Goal: Transaction & Acquisition: Purchase product/service

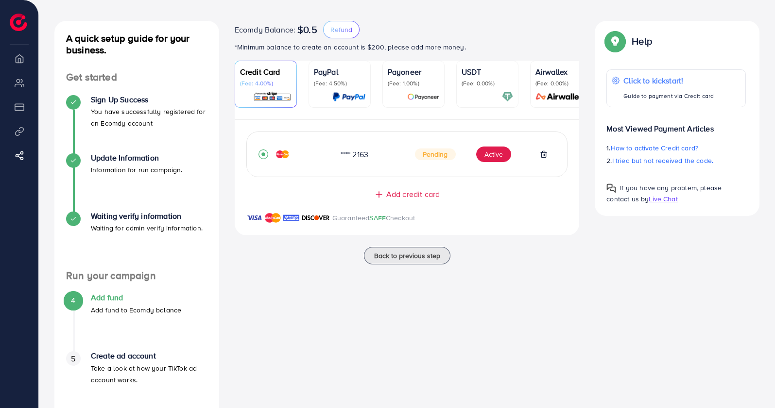
scroll to position [61, 0]
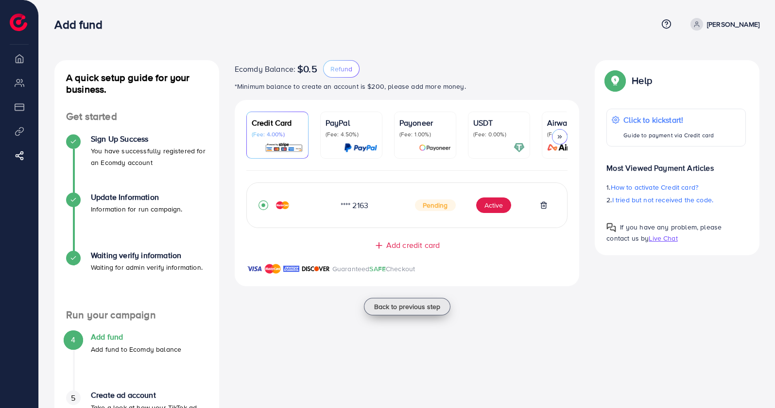
click at [423, 312] on span "Back to previous step" at bounding box center [407, 307] width 66 height 10
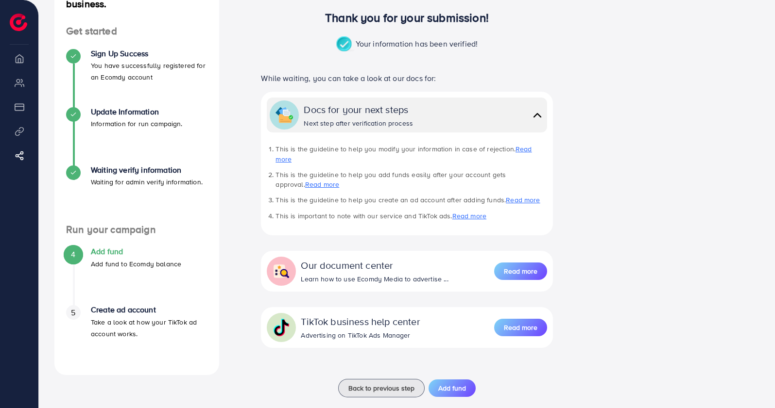
scroll to position [92, 0]
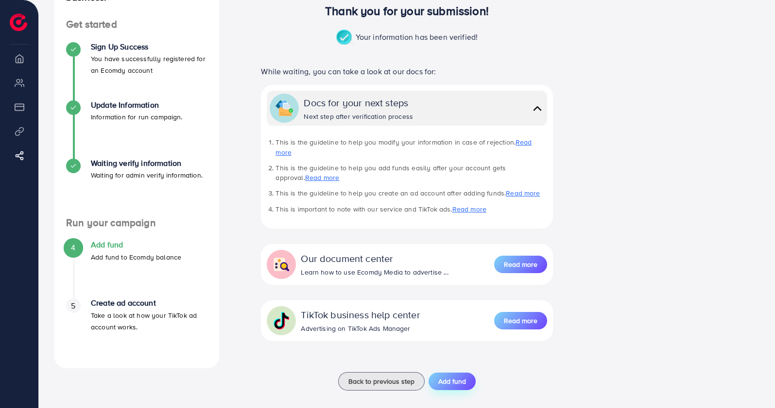
click at [456, 377] on span "Add fund" at bounding box center [452, 382] width 28 height 10
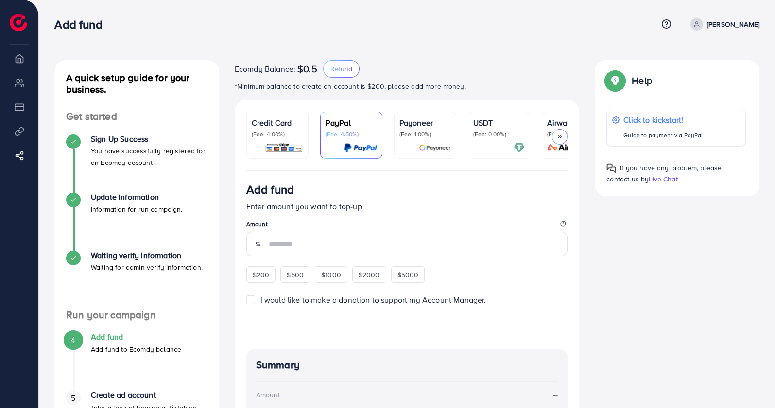
click at [278, 132] on p "(Fee: 4.00%)" at bounding box center [277, 135] width 51 height 8
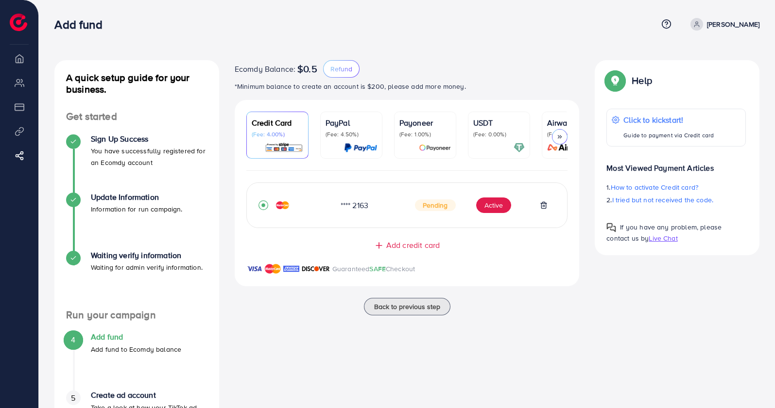
click at [276, 130] on div "Credit Card (Fee: 4.00%)" at bounding box center [277, 127] width 51 height 21
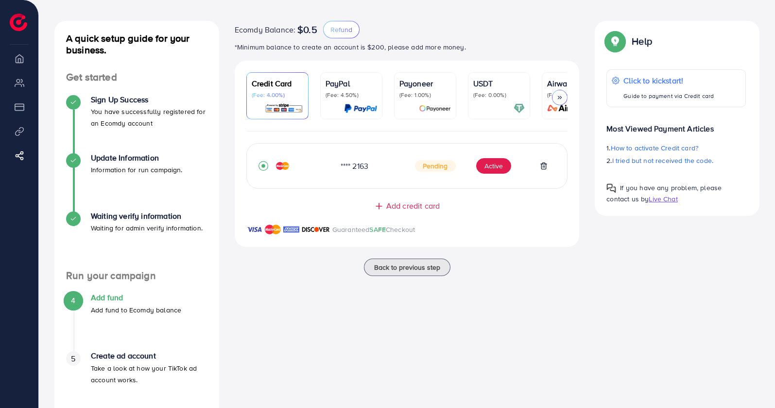
scroll to position [61, 0]
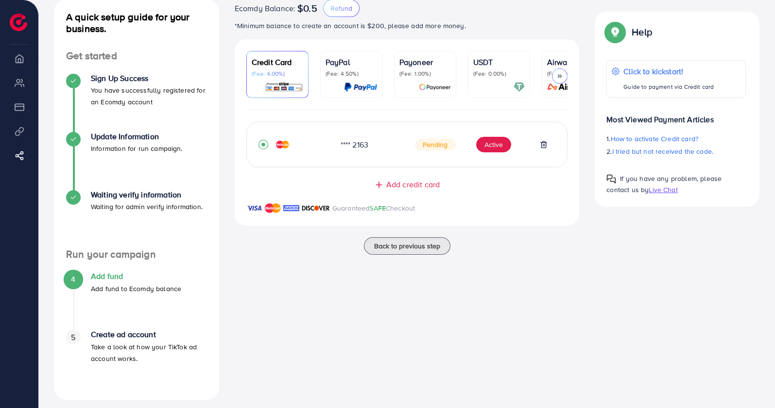
click at [134, 334] on h4 "Create ad account" at bounding box center [149, 334] width 117 height 9
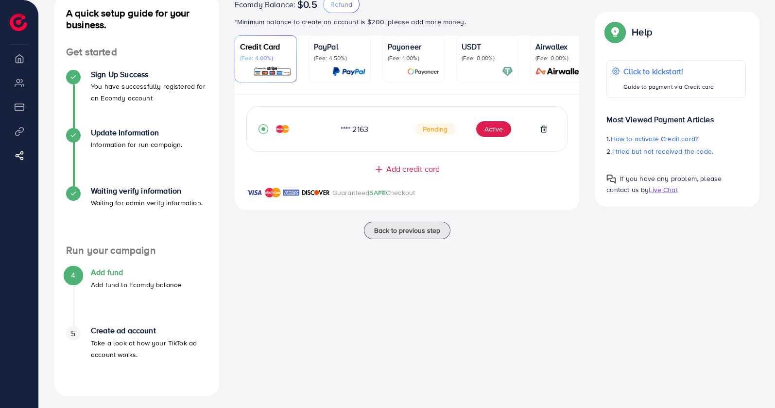
scroll to position [68, 0]
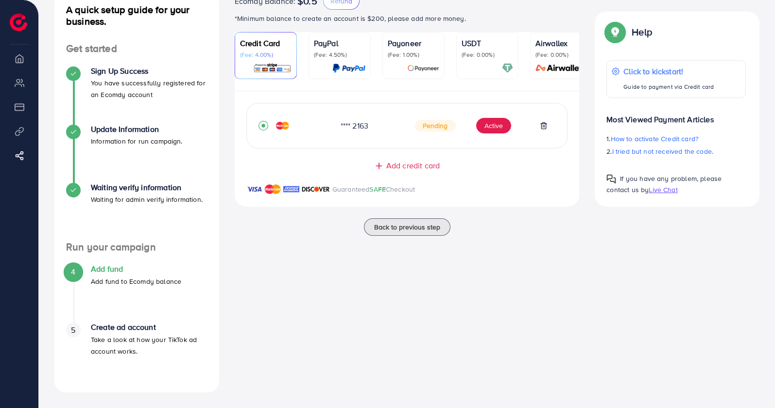
click at [85, 272] on div "4 Add fund Add fund to Ecomdy balance" at bounding box center [136, 276] width 141 height 22
click at [91, 272] on h4 "Add fund" at bounding box center [136, 269] width 90 height 9
click at [92, 272] on h4 "Add fund" at bounding box center [136, 269] width 90 height 9
click at [102, 270] on h4 "Add fund" at bounding box center [136, 269] width 90 height 9
click at [290, 317] on div "Ecomdy Balance: $0.5 Refund *Minimum balance to create an account is $200, plea…" at bounding box center [407, 192] width 360 height 401
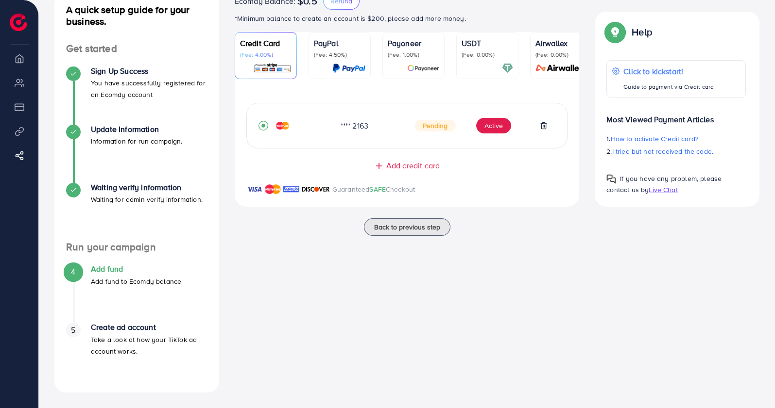
click at [95, 276] on p "Add fund to Ecomdy balance" at bounding box center [136, 282] width 90 height 12
click at [73, 274] on span "4" at bounding box center [73, 272] width 4 height 11
click at [129, 279] on p "Add fund to Ecomdy balance" at bounding box center [136, 282] width 90 height 12
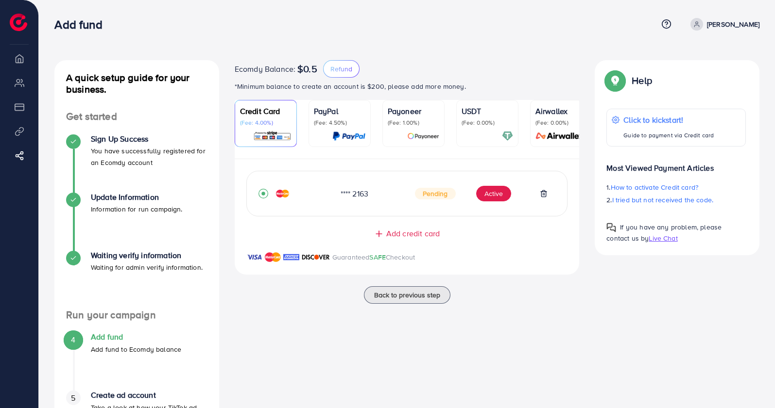
click at [273, 76] on div "Ecomdy Balance: $0.5 Refund" at bounding box center [407, 68] width 345 height 17
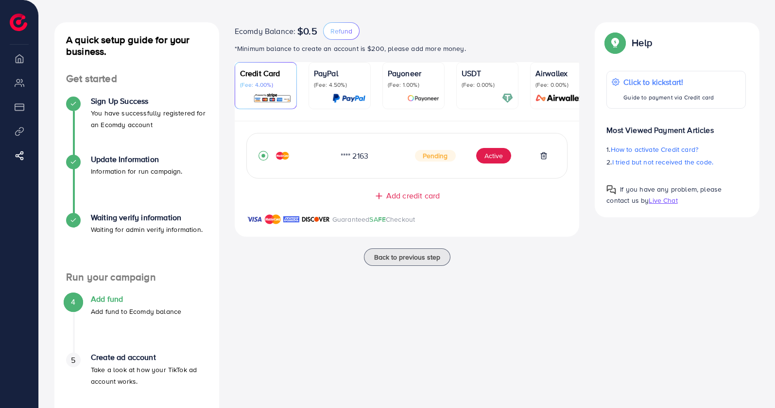
scroll to position [68, 0]
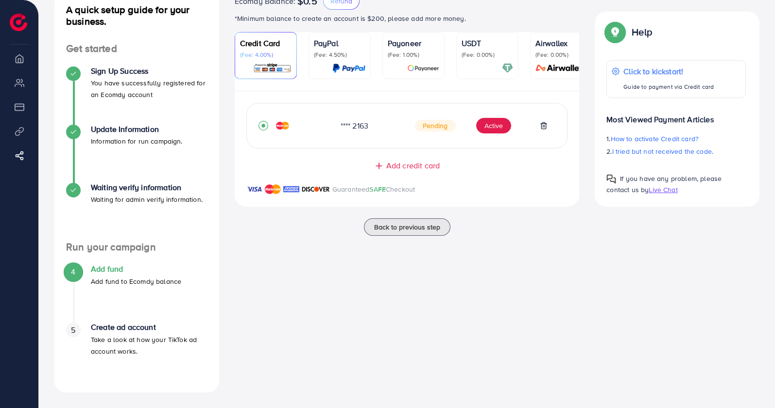
click at [107, 268] on h4 "Add fund" at bounding box center [136, 269] width 90 height 9
click at [120, 270] on h4 "Add fund" at bounding box center [136, 269] width 90 height 9
click at [129, 349] on p "Take a look at how your TikTok ad account works." at bounding box center [149, 345] width 117 height 23
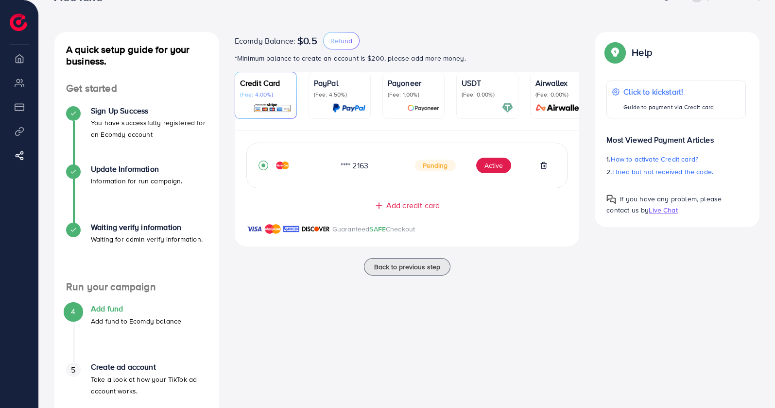
scroll to position [7, 0]
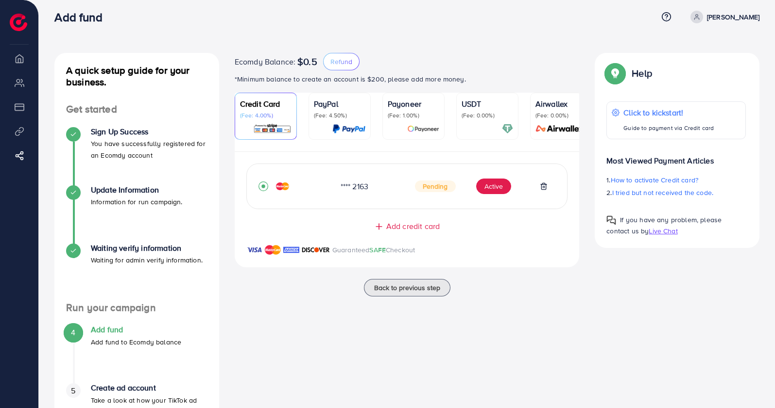
click at [333, 252] on p "Guaranteed SAFE Checkout" at bounding box center [373, 250] width 83 height 12
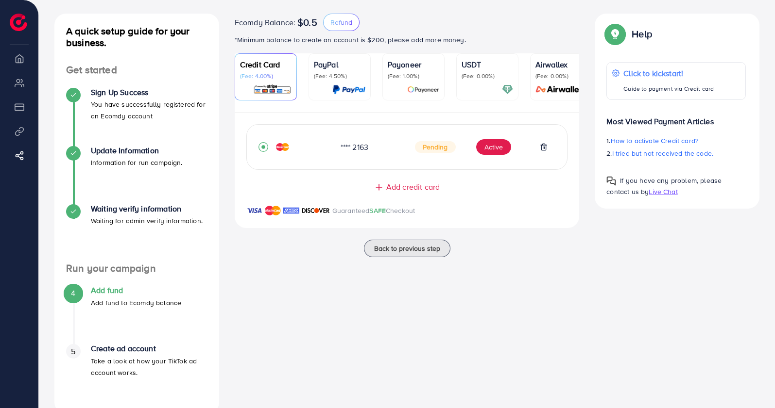
scroll to position [68, 0]
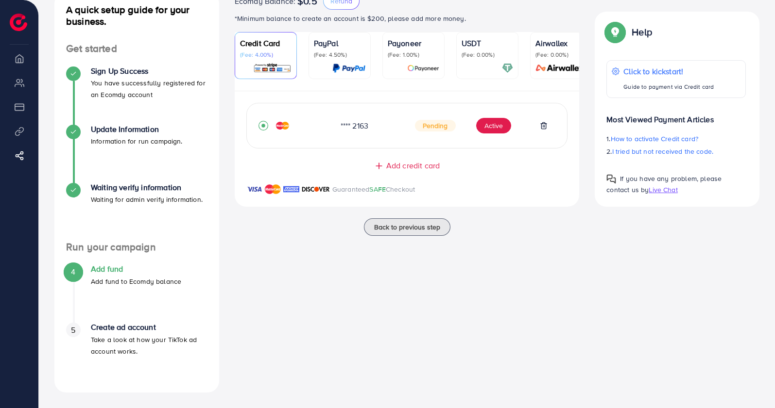
click at [78, 340] on div "5 Create ad account Take a look at how your TikTok ad account works." at bounding box center [136, 340] width 141 height 34
click at [145, 269] on h4 "Add fund" at bounding box center [136, 269] width 90 height 9
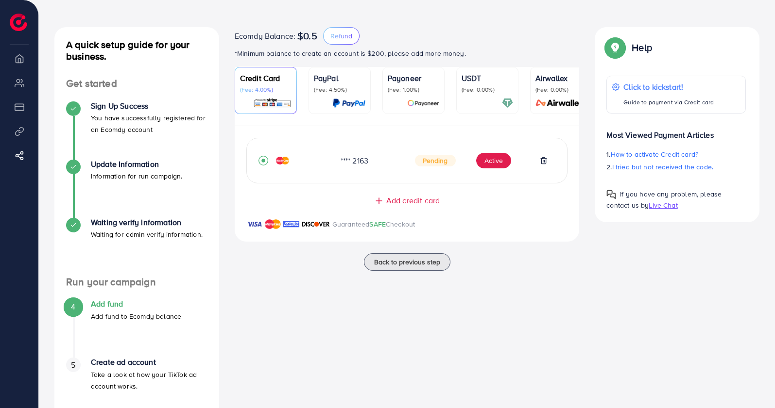
scroll to position [0, 0]
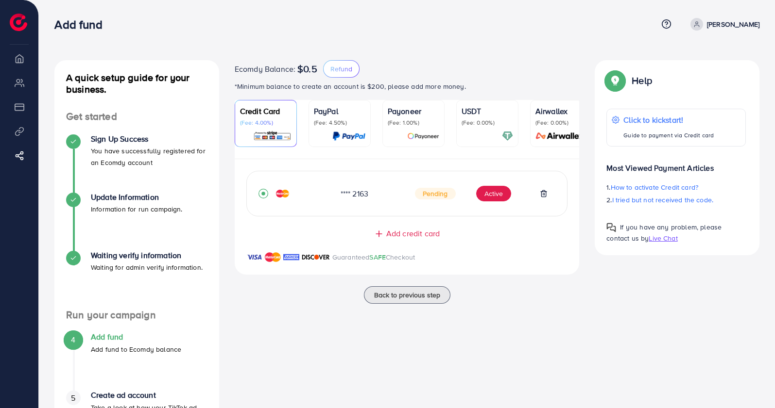
click at [727, 21] on p "Azhar Shah" at bounding box center [733, 24] width 52 height 12
click at [702, 56] on span "Log out" at bounding box center [701, 58] width 26 height 12
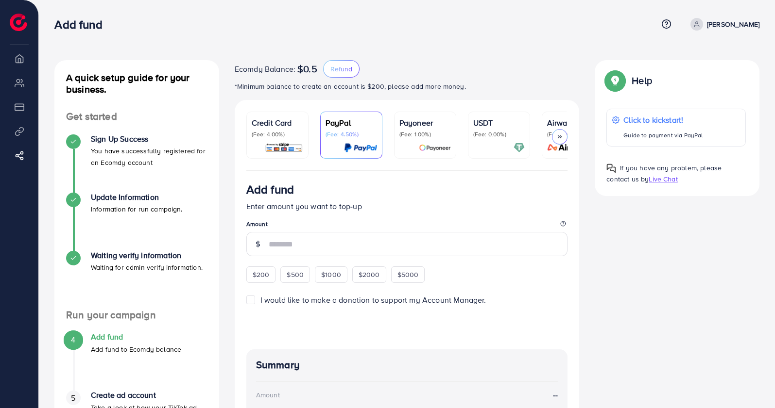
click at [291, 142] on img at bounding box center [284, 147] width 38 height 11
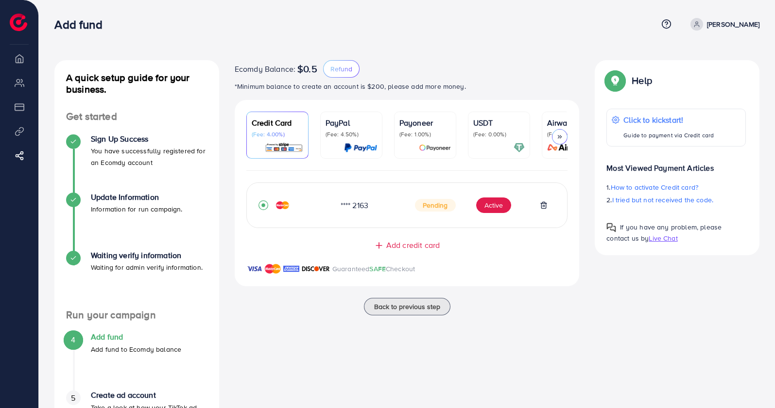
click at [323, 137] on link "PayPal (Fee: 4.50%)" at bounding box center [351, 135] width 62 height 47
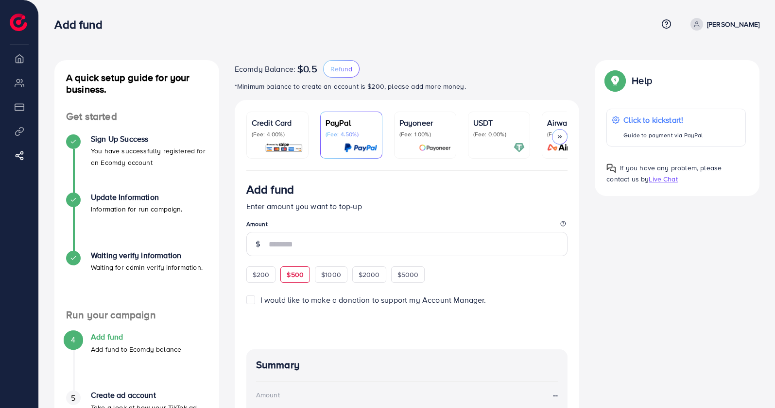
click at [288, 280] on span "$500" at bounding box center [295, 275] width 17 height 10
type input "***"
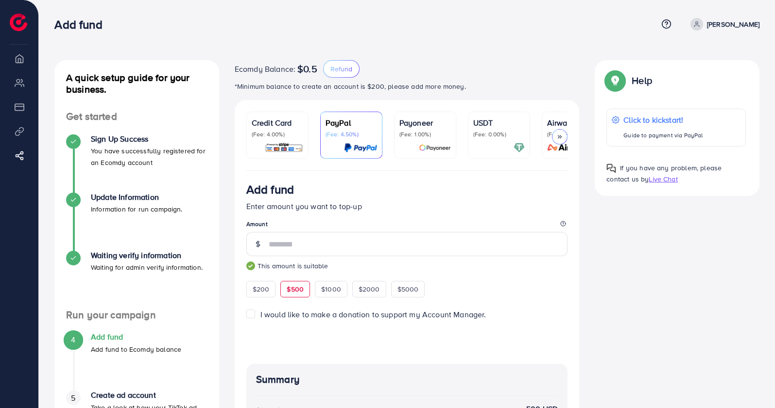
click at [294, 136] on p "(Fee: 4.00%)" at bounding box center [277, 135] width 51 height 8
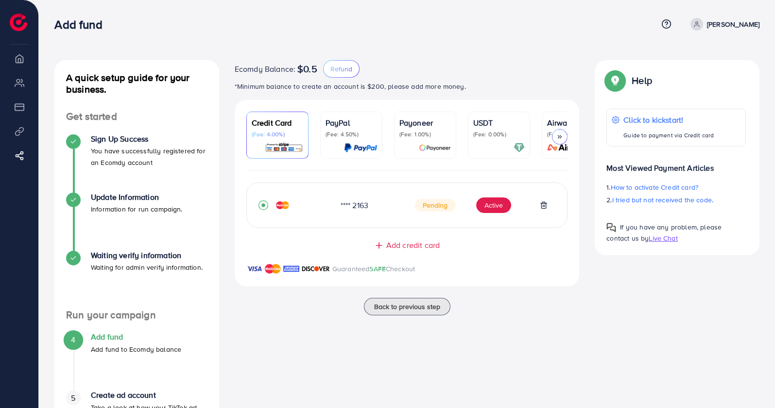
click at [393, 275] on p "Guaranteed SAFE Checkout" at bounding box center [373, 269] width 83 height 12
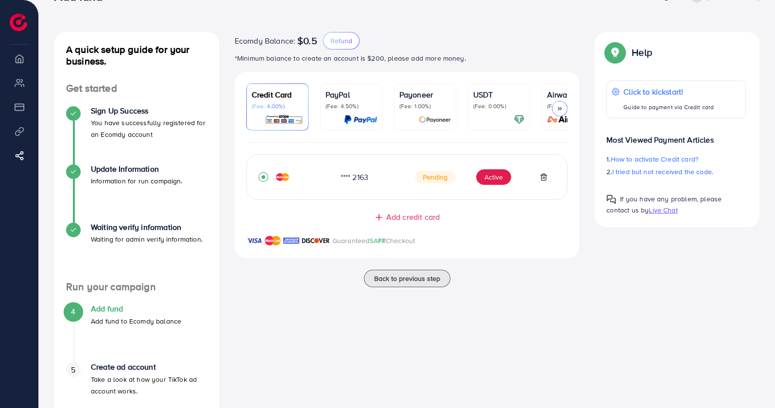
scroll to position [7, 0]
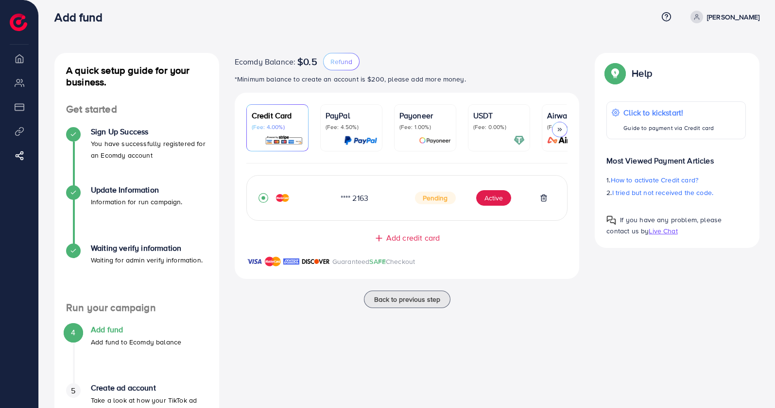
click at [307, 64] on span "$0.5" at bounding box center [307, 62] width 20 height 12
click at [271, 40] on div "A quick setup guide for your business. Get started Sign Up Success You have suc…" at bounding box center [407, 231] width 736 height 476
click at [355, 142] on img at bounding box center [360, 140] width 33 height 11
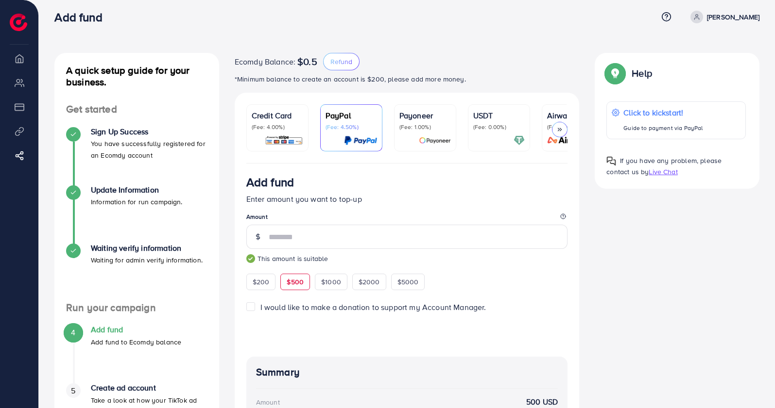
click at [426, 135] on img at bounding box center [435, 140] width 32 height 11
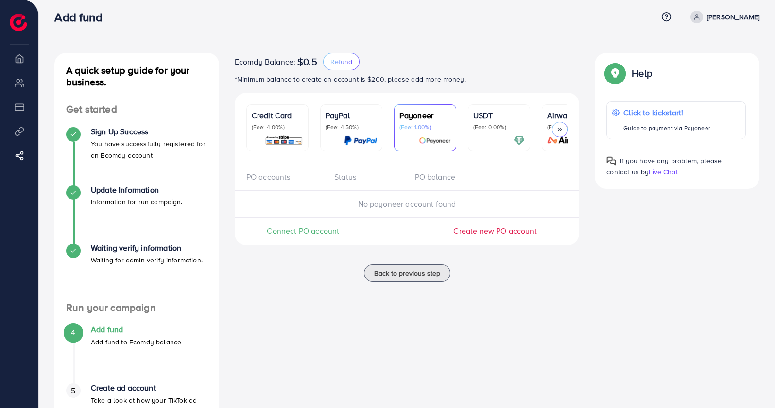
click at [520, 137] on img at bounding box center [518, 140] width 11 height 11
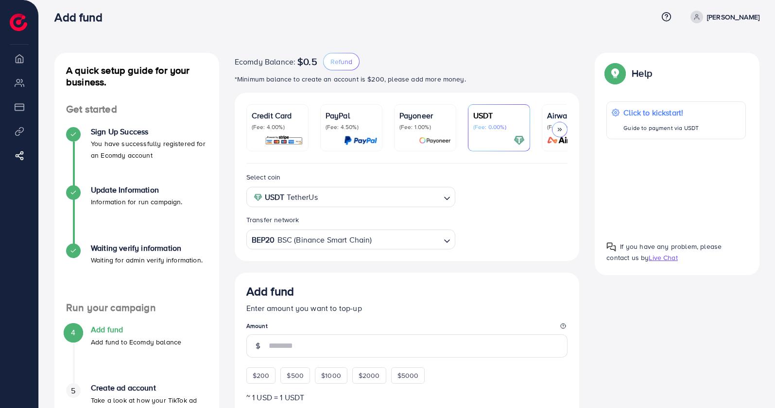
click at [283, 123] on p "(Fee: 4.00%)" at bounding box center [277, 127] width 51 height 8
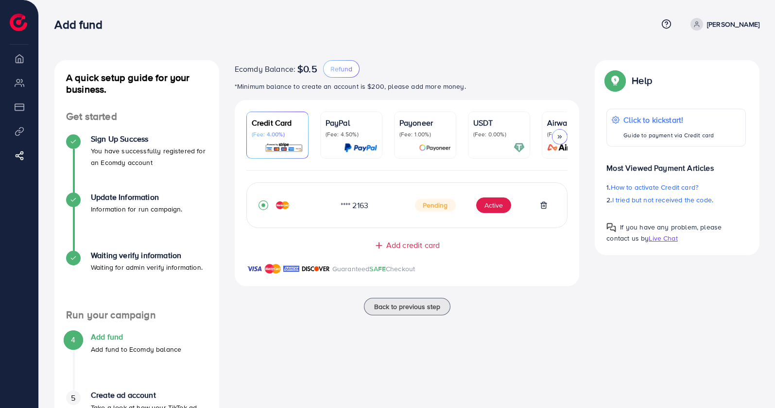
click at [564, 136] on div at bounding box center [560, 137] width 16 height 16
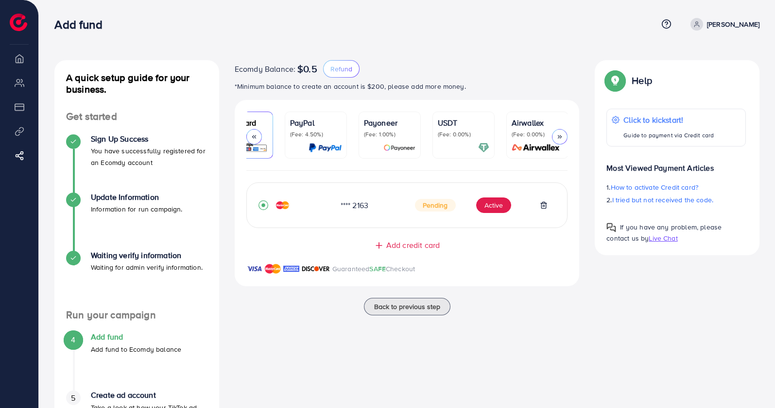
click at [253, 134] on icon at bounding box center [254, 137] width 7 height 7
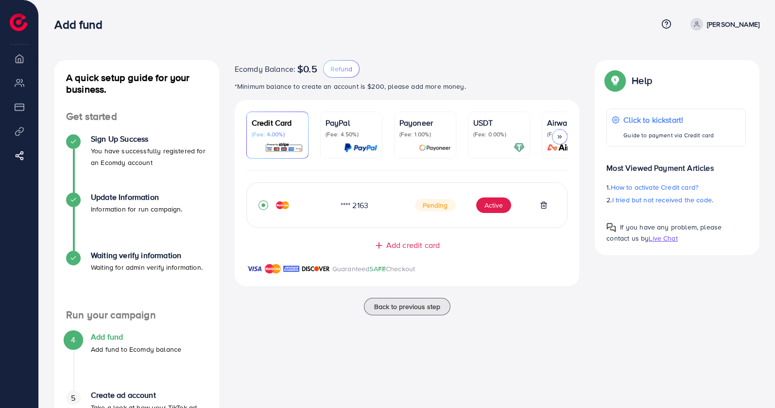
click at [288, 86] on p "*Minimum balance to create an account is $200, please add more money." at bounding box center [407, 87] width 345 height 12
click at [449, 54] on div "A quick setup guide for your business. Get started Sign Up Success You have suc…" at bounding box center [407, 238] width 736 height 476
click at [415, 251] on span "Add credit card" at bounding box center [412, 245] width 53 height 11
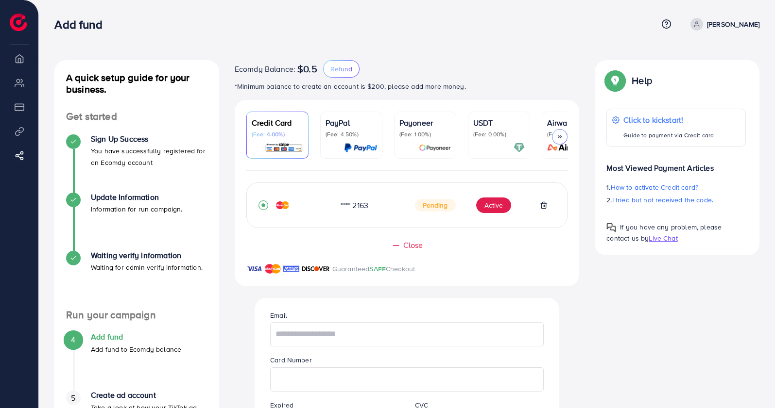
click at [331, 270] on div "Guaranteed SAFE Checkout" at bounding box center [407, 274] width 345 height 23
click at [671, 27] on icon at bounding box center [666, 24] width 10 height 10
click at [646, 54] on span "Help Center" at bounding box center [625, 55] width 42 height 12
click at [667, 238] on span "Live Chat" at bounding box center [662, 239] width 29 height 10
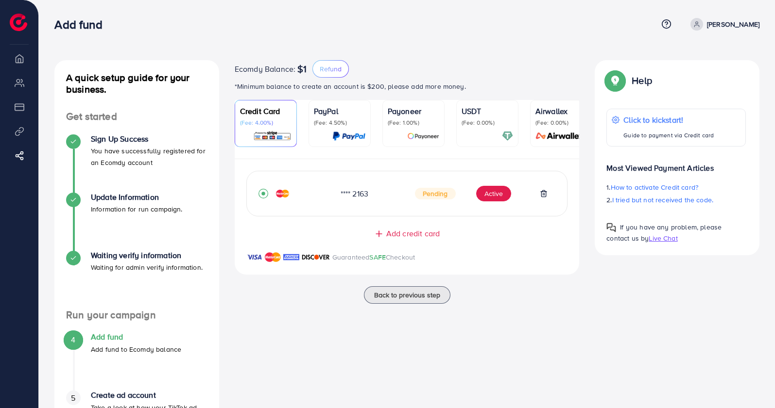
click at [734, 19] on p "[PERSON_NAME]" at bounding box center [733, 24] width 52 height 12
click at [671, 20] on icon at bounding box center [666, 24] width 10 height 10
click at [549, 45] on div "A quick setup guide for your business. Get started Sign Up Success You have suc…" at bounding box center [407, 238] width 736 height 476
click at [17, 20] on img at bounding box center [18, 22] width 17 height 17
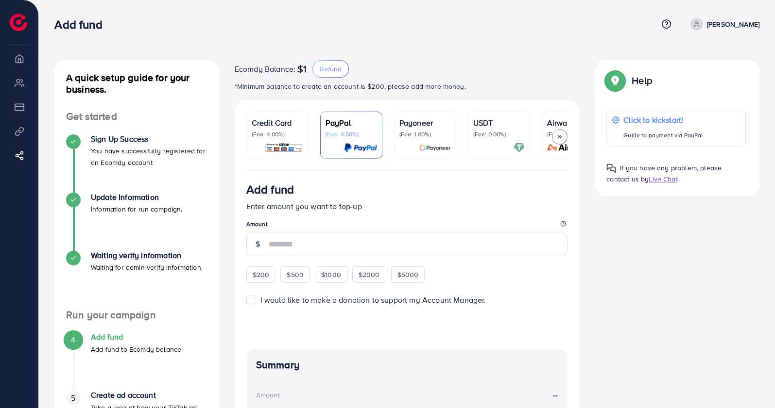
click at [281, 143] on img at bounding box center [284, 147] width 38 height 11
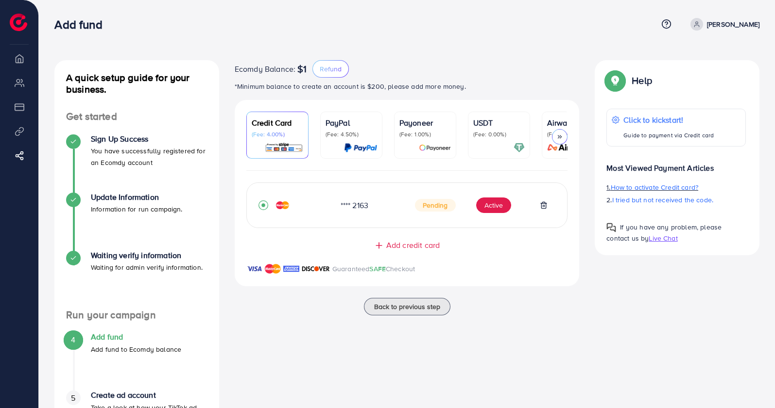
click at [645, 190] on span "How to activate Credit card?" at bounding box center [654, 188] width 87 height 10
click at [18, 108] on li "Payment" at bounding box center [19, 106] width 38 height 19
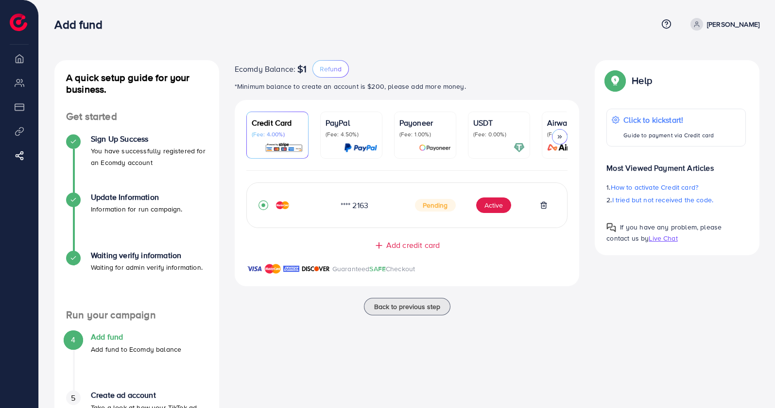
click at [22, 107] on li "Payment" at bounding box center [19, 106] width 38 height 19
click at [22, 136] on li "Product Links" at bounding box center [19, 130] width 38 height 19
click at [20, 58] on li "Overview" at bounding box center [19, 58] width 38 height 19
click at [20, 17] on img at bounding box center [18, 22] width 17 height 17
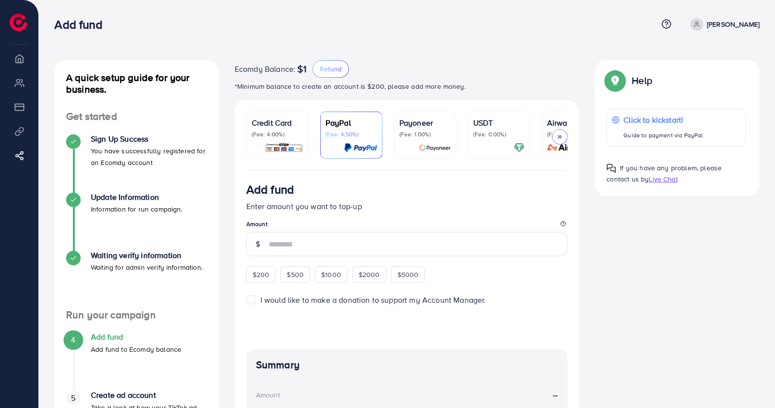
click at [269, 129] on div "Credit Card (Fee: 4.00%)" at bounding box center [277, 127] width 51 height 21
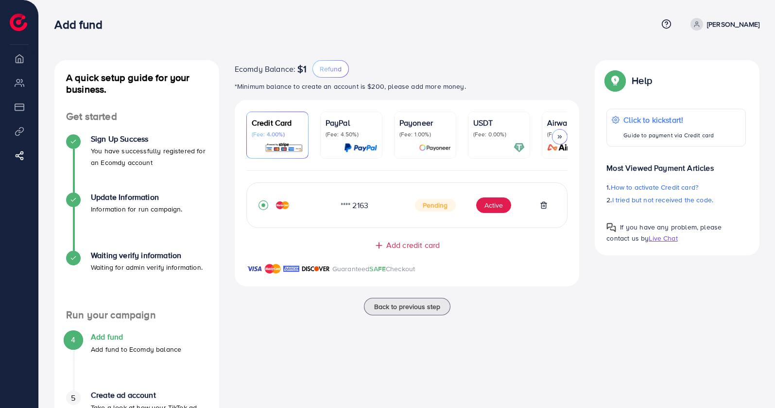
click at [441, 203] on span "Pending" at bounding box center [435, 205] width 41 height 13
click at [440, 205] on span "Pending" at bounding box center [435, 205] width 41 height 13
drag, startPoint x: 748, startPoint y: 0, endPoint x: 536, endPoint y: 47, distance: 217.3
click at [536, 47] on div "A quick setup guide for your business. Get started Sign Up Success You have suc…" at bounding box center [407, 238] width 736 height 476
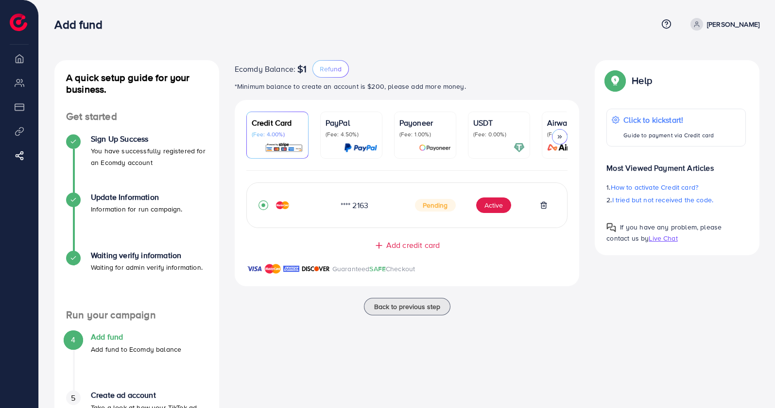
click at [20, 59] on li "Overview" at bounding box center [19, 58] width 38 height 19
click at [22, 86] on li "My ad accounts" at bounding box center [19, 82] width 38 height 19
click at [21, 111] on li "Payment" at bounding box center [19, 106] width 38 height 19
click at [20, 130] on li "Product Links" at bounding box center [19, 130] width 38 height 19
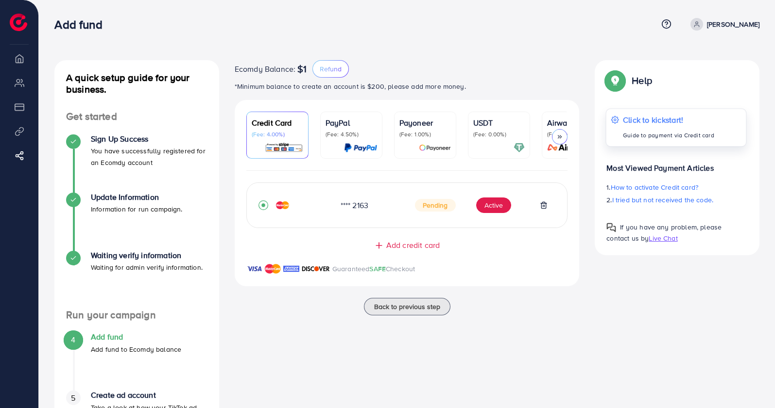
click at [649, 116] on p "Click to kickstart!" at bounding box center [668, 120] width 91 height 12
click at [104, 194] on h4 "Update Information" at bounding box center [137, 197] width 92 height 9
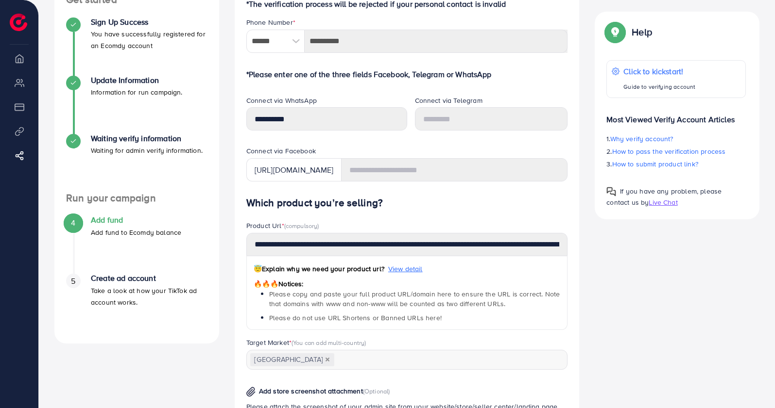
scroll to position [121, 0]
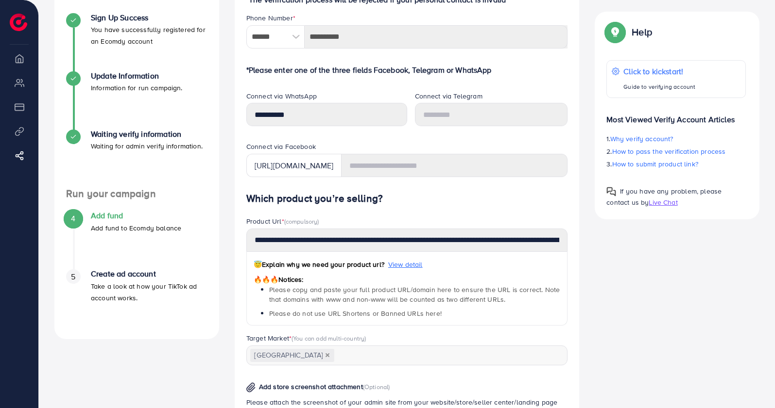
click at [489, 200] on h4 "Which product you’re selling?" at bounding box center [407, 199] width 322 height 12
click at [109, 214] on h4 "Add fund" at bounding box center [136, 215] width 90 height 9
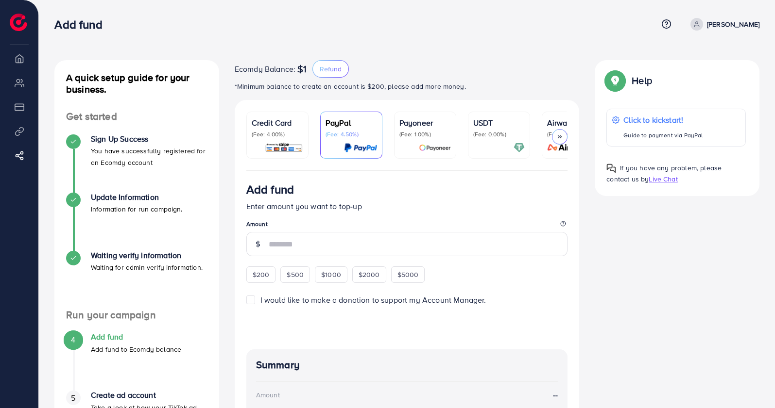
click at [115, 137] on h4 "Sign Up Success" at bounding box center [149, 139] width 117 height 9
click at [144, 198] on h4 "Update Information" at bounding box center [137, 197] width 92 height 9
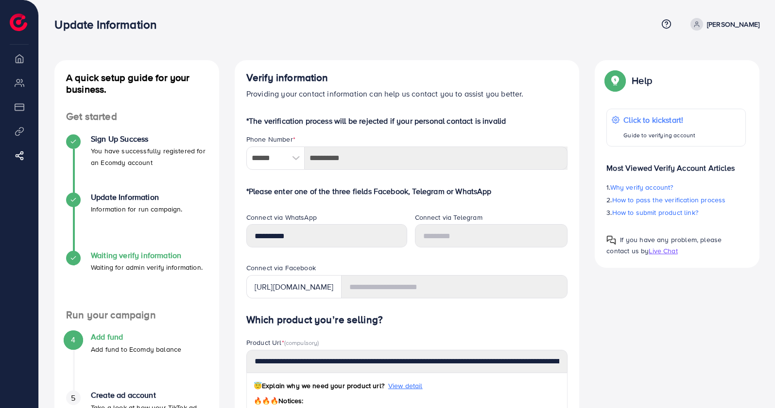
click at [105, 258] on h4 "Waiting verify information" at bounding box center [147, 255] width 112 height 9
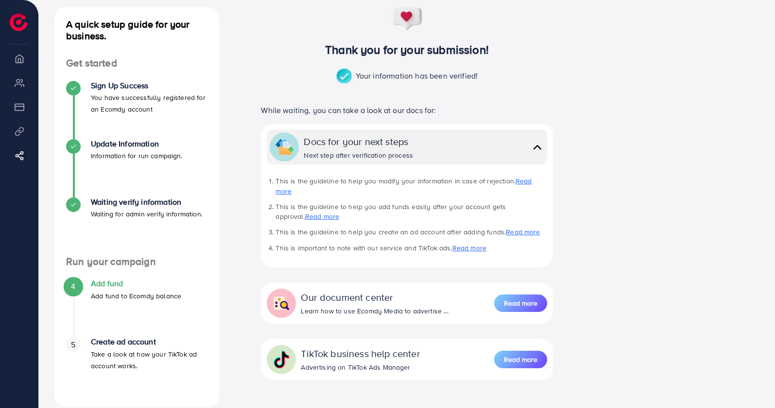
scroll to position [92, 0]
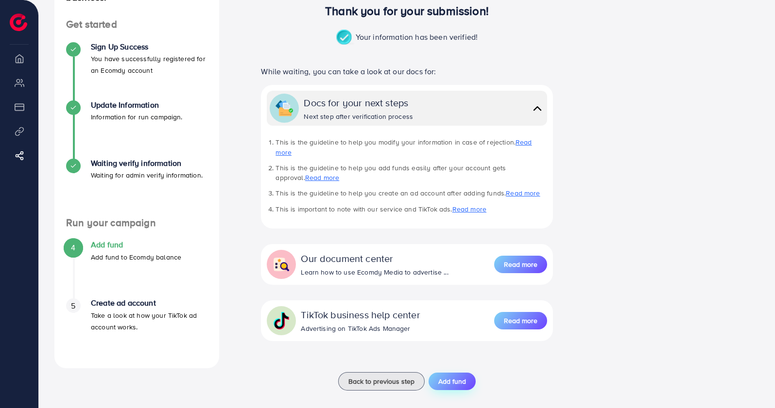
click at [440, 379] on button "Add fund" at bounding box center [451, 381] width 47 height 17
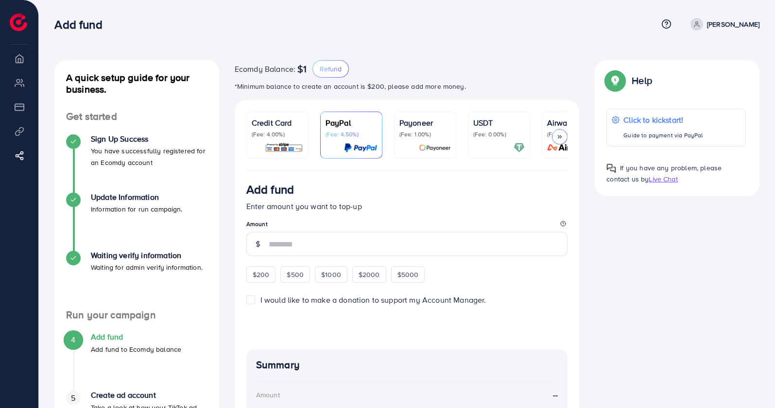
click at [287, 134] on p "(Fee: 4.00%)" at bounding box center [277, 135] width 51 height 8
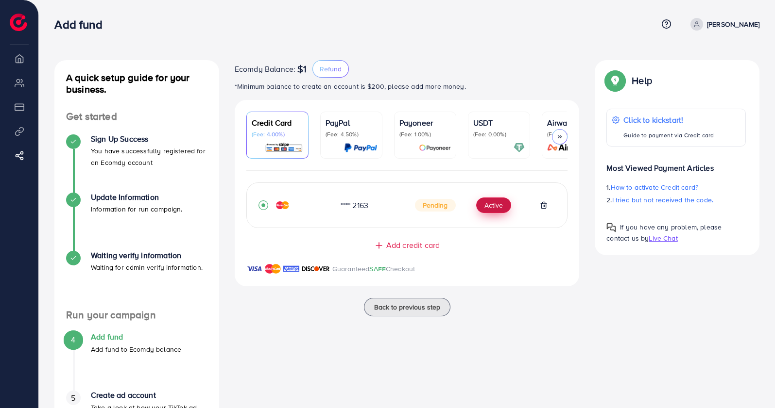
click at [500, 209] on button "Active" at bounding box center [493, 206] width 35 height 16
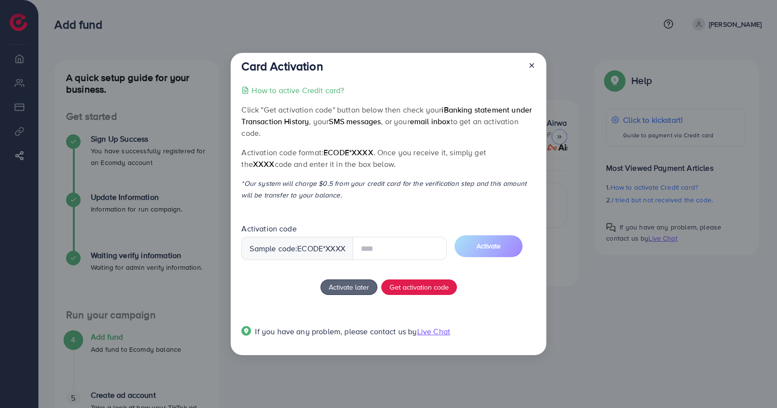
click at [399, 243] on input "text" at bounding box center [400, 248] width 94 height 23
click at [438, 202] on div "How to active Credit card? Click "Get activation code" button below then check …" at bounding box center [388, 217] width 294 height 265
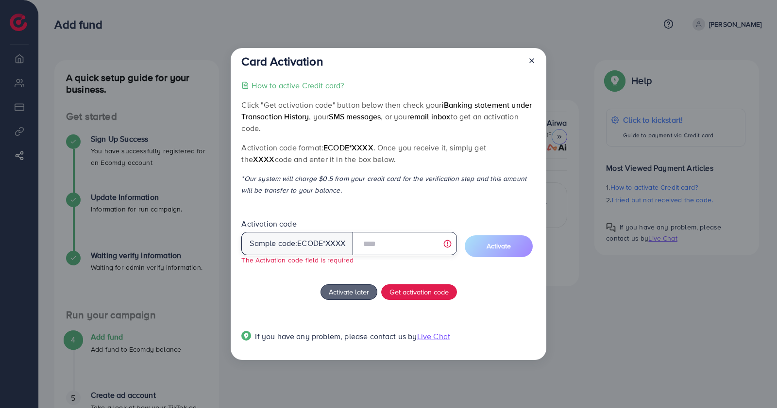
click at [408, 235] on input "text" at bounding box center [405, 243] width 104 height 23
click at [431, 207] on div "How to active Credit card? Click "Get activation code" button below then check …" at bounding box center [388, 217] width 294 height 274
click at [299, 119] on span "iBanking statement under Transaction History" at bounding box center [386, 111] width 290 height 22
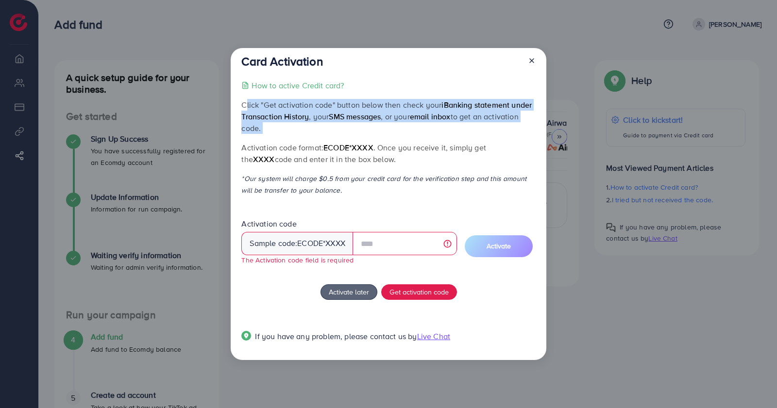
click at [299, 119] on span "iBanking statement under Transaction History" at bounding box center [386, 111] width 290 height 22
click at [349, 117] on span "SMS messages" at bounding box center [355, 116] width 52 height 11
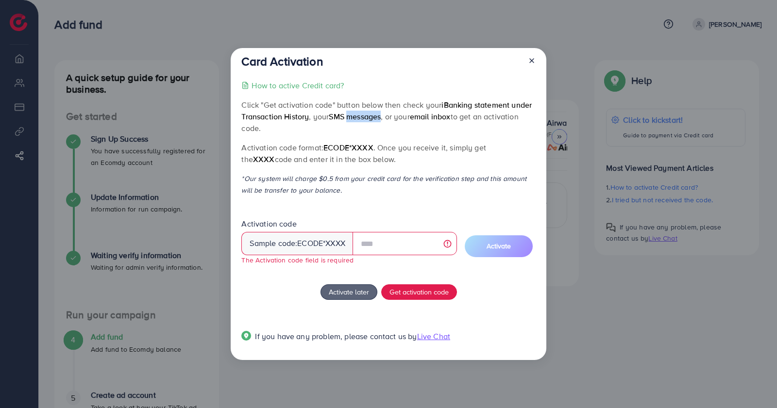
click at [349, 117] on span "SMS messages" at bounding box center [355, 116] width 52 height 11
click at [408, 128] on p "Click "Get activation code" button below then check your iBanking statement und…" at bounding box center [388, 116] width 294 height 35
click at [359, 107] on p "Click "Get activation code" button below then check your iBanking statement und…" at bounding box center [388, 116] width 294 height 35
click at [285, 106] on p "Click "Get activation code" button below then check your iBanking statement und…" at bounding box center [388, 116] width 294 height 35
drag, startPoint x: 285, startPoint y: 106, endPoint x: 343, endPoint y: 104, distance: 58.3
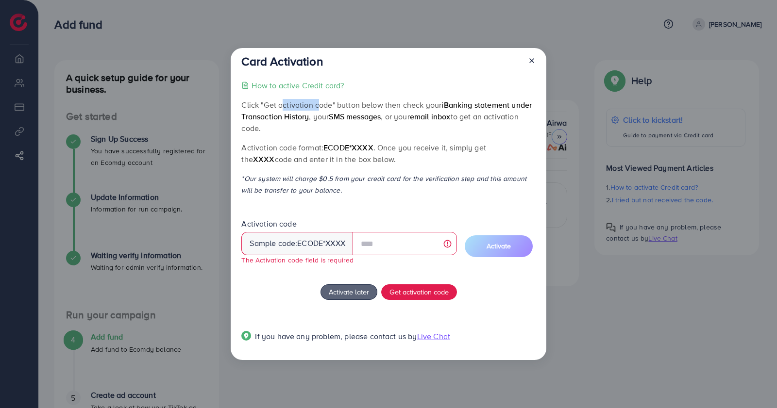
click at [285, 105] on p "Click "Get activation code" button below then check your iBanking statement und…" at bounding box center [388, 116] width 294 height 35
click at [357, 104] on p "Click "Get activation code" button below then check your iBanking statement und…" at bounding box center [388, 116] width 294 height 35
drag, startPoint x: 453, startPoint y: 101, endPoint x: 543, endPoint y: 102, distance: 89.9
click at [543, 102] on div "Card Activation How to active Credit card? Click "Get activation code" button b…" at bounding box center [389, 204] width 316 height 313
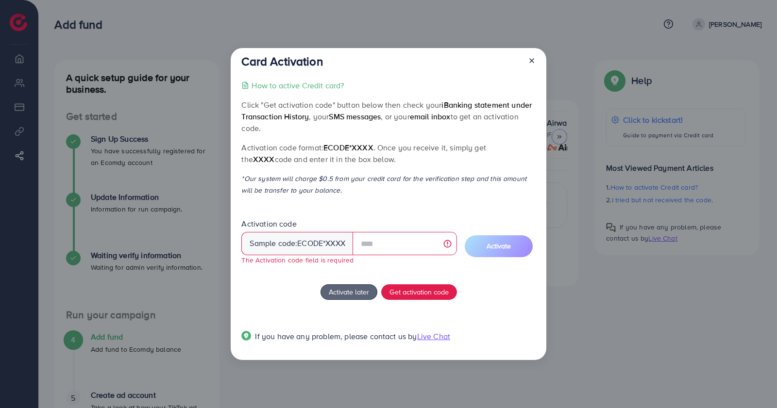
click at [273, 119] on span "iBanking statement under Transaction History" at bounding box center [386, 111] width 290 height 22
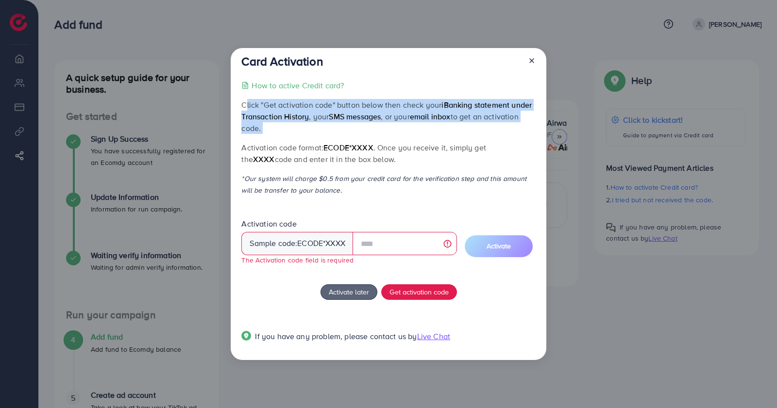
click at [273, 119] on span "iBanking statement under Transaction History" at bounding box center [386, 111] width 290 height 22
click at [302, 119] on span "iBanking statement under Transaction History" at bounding box center [386, 111] width 290 height 22
